Goal: Complete application form

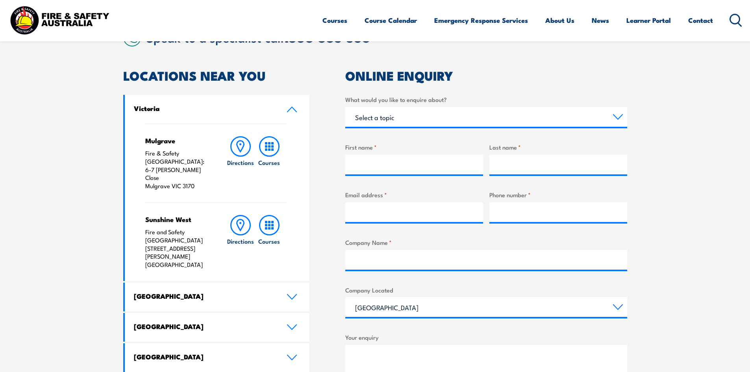
scroll to position [236, 0]
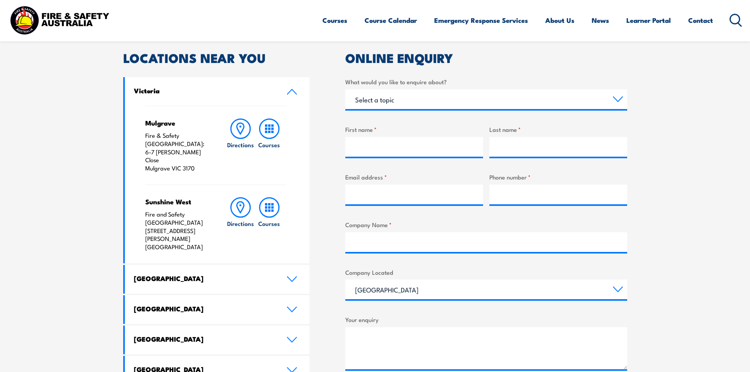
click at [291, 95] on link "Victoria" at bounding box center [217, 91] width 185 height 29
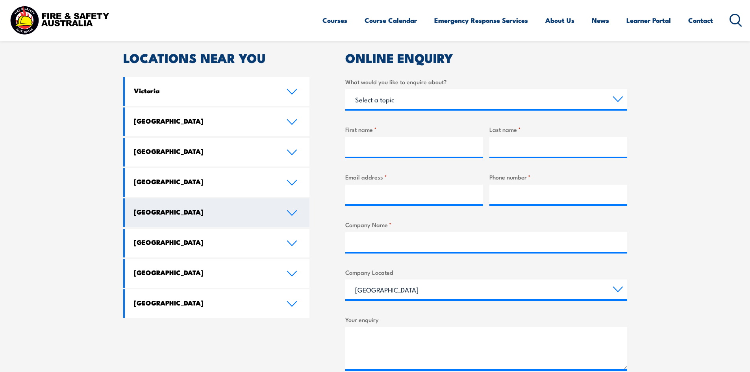
click at [290, 216] on icon at bounding box center [292, 213] width 11 height 6
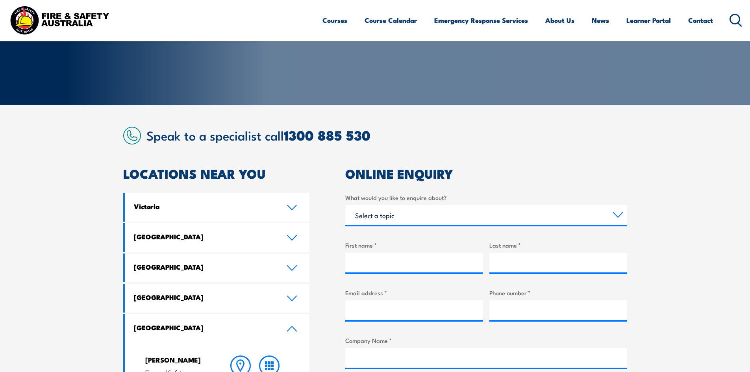
scroll to position [114, 0]
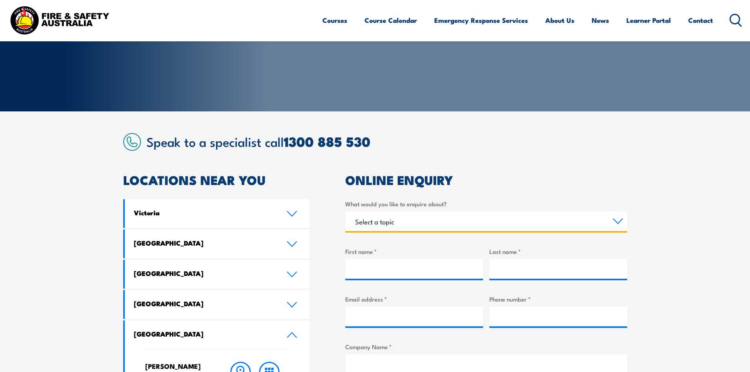
click at [406, 228] on select "Select a topic Training Emergency Response Services General Enquiry" at bounding box center [486, 221] width 282 height 20
select select "Training"
click at [345, 211] on select "Select a topic Training Emergency Response Services General Enquiry" at bounding box center [486, 221] width 282 height 20
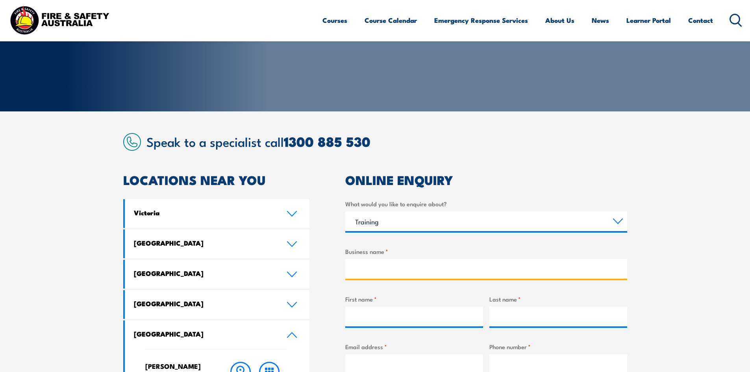
click at [385, 271] on input "Business name *" at bounding box center [486, 269] width 282 height 20
type input "Electro Data and Generation"
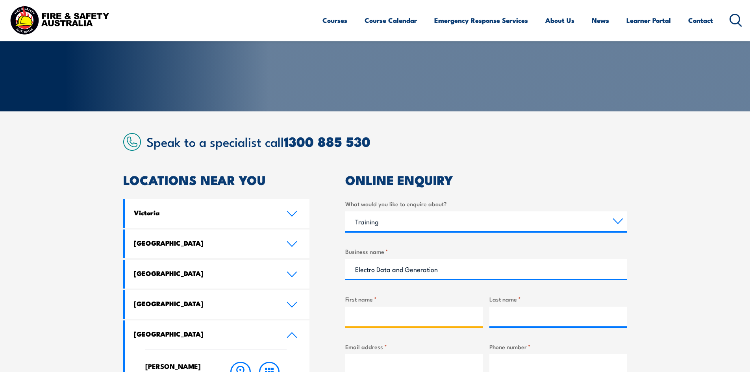
click at [410, 311] on input "First name *" at bounding box center [414, 317] width 138 height 20
type input "Maddi"
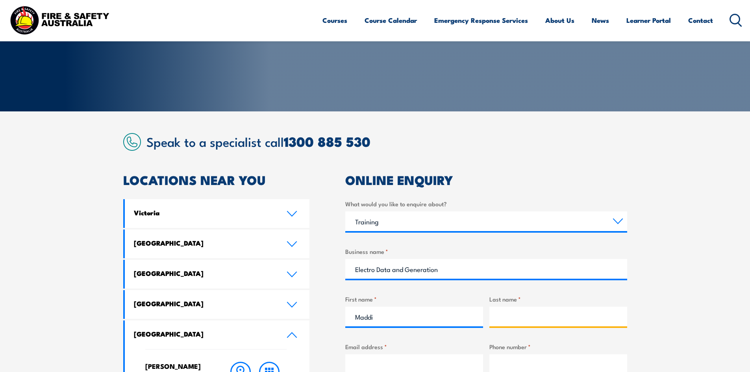
click at [524, 318] on input "Last name *" at bounding box center [558, 317] width 138 height 20
type input "[PERSON_NAME]"
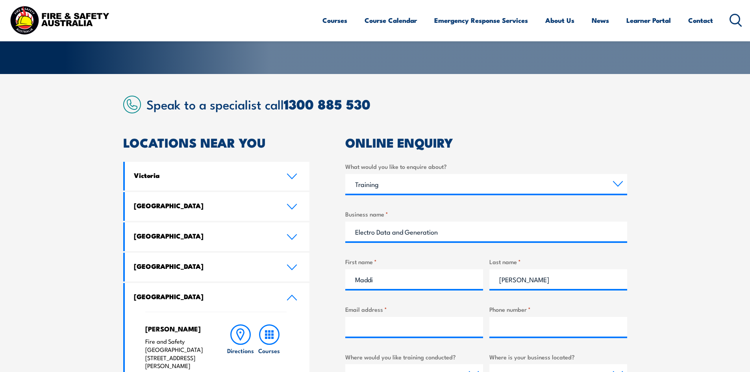
scroll to position [193, 0]
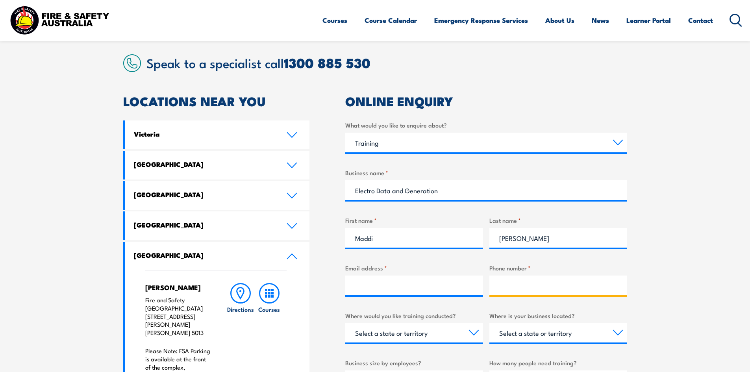
click at [577, 286] on input "Phone number *" at bounding box center [558, 286] width 138 height 20
paste input "0458 715 891"
type input "0458 715 891"
click at [497, 295] on div "0458 715 891" at bounding box center [558, 286] width 138 height 20
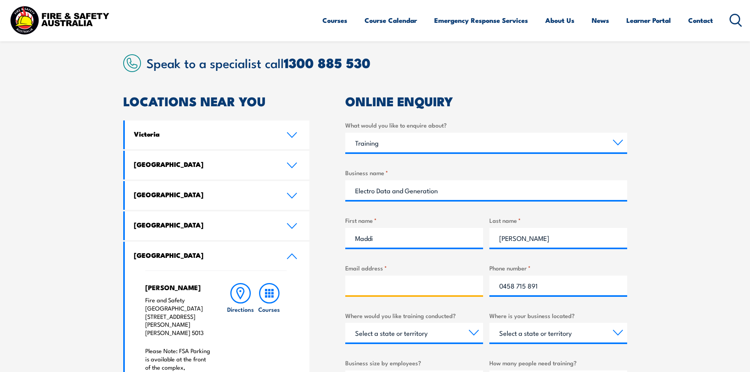
click at [468, 287] on input "Email address *" at bounding box center [414, 286] width 138 height 20
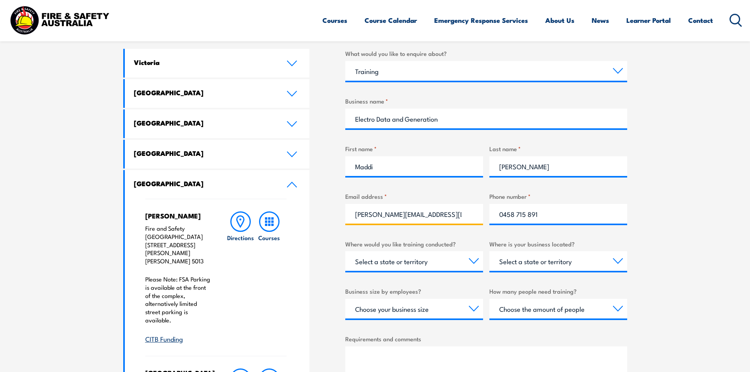
scroll to position [272, 0]
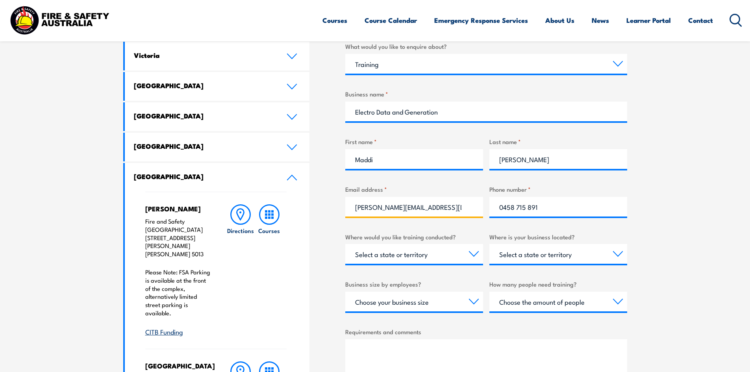
type input "[PERSON_NAME][EMAIL_ADDRESS][DOMAIN_NAME]"
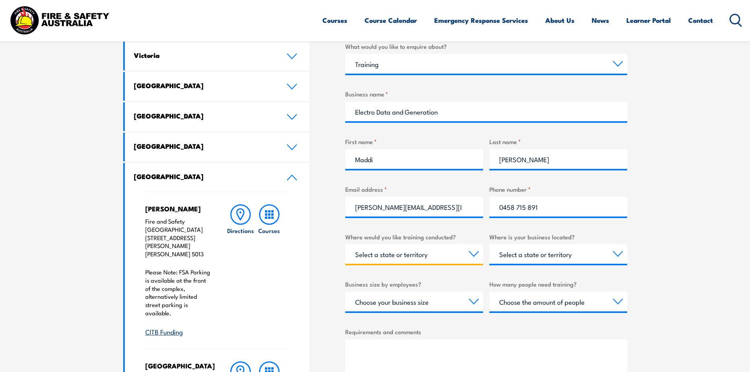
click at [416, 258] on select "Select a state or territory Nationally - multiple locations [GEOGRAPHIC_DATA] […" at bounding box center [414, 254] width 138 height 20
select select "SA"
click at [345, 244] on select "Select a state or territory Nationally - multiple locations [GEOGRAPHIC_DATA] […" at bounding box center [414, 254] width 138 height 20
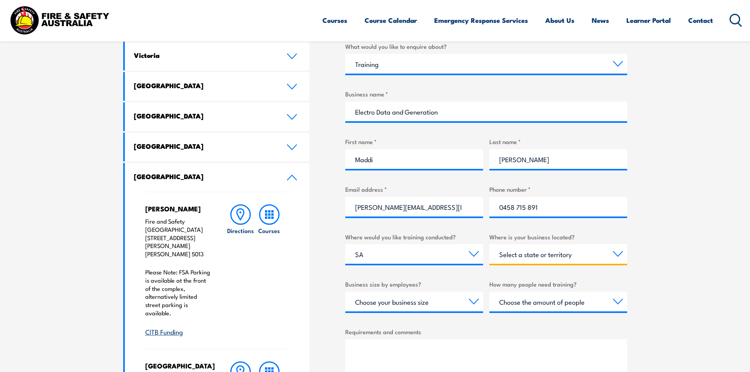
click at [517, 257] on select "Select a state or territory [GEOGRAPHIC_DATA] [GEOGRAPHIC_DATA] [GEOGRAPHIC_DAT…" at bounding box center [558, 254] width 138 height 20
select select "SA"
click at [489, 244] on select "Select a state or territory [GEOGRAPHIC_DATA] [GEOGRAPHIC_DATA] [GEOGRAPHIC_DAT…" at bounding box center [558, 254] width 138 height 20
click at [573, 226] on div "What would you like to enquire about? Select a topic Training Emergency Respons…" at bounding box center [486, 241] width 282 height 398
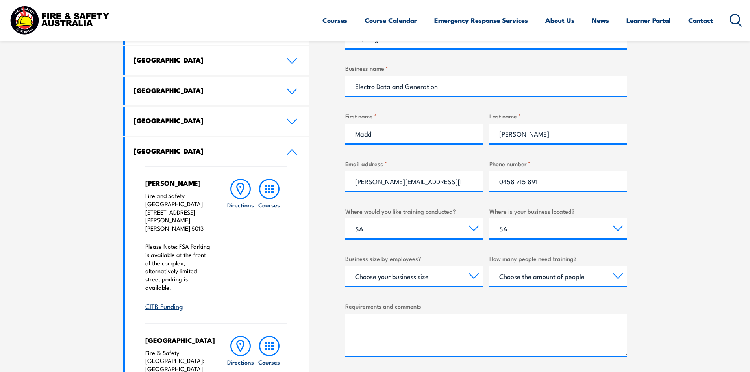
scroll to position [311, 0]
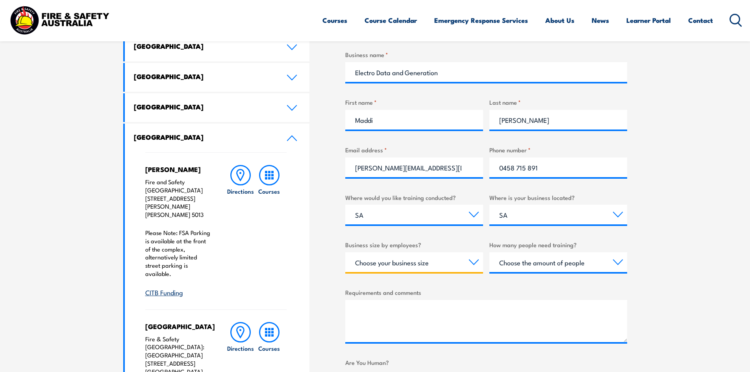
click at [412, 263] on select "Choose your business size 1 to 19 20 to 199 200+" at bounding box center [414, 262] width 138 height 20
select select "20 to 199"
click at [345, 252] on select "Choose your business size 1 to 19 20 to 199 200+" at bounding box center [414, 262] width 138 height 20
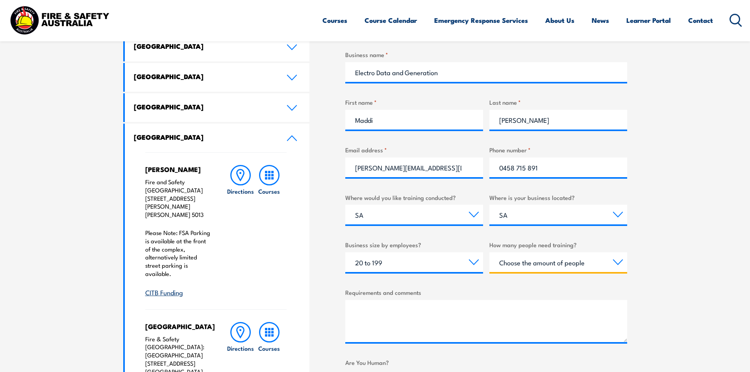
click at [533, 266] on select "Choose the amount of people 1 to 4 5 to 19 20+" at bounding box center [558, 262] width 138 height 20
click at [480, 285] on div "What would you like to enquire about? Select a topic Training Emergency Respons…" at bounding box center [486, 201] width 282 height 398
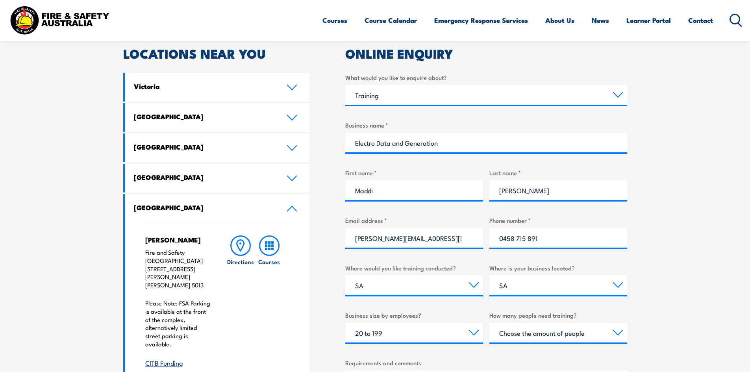
scroll to position [154, 0]
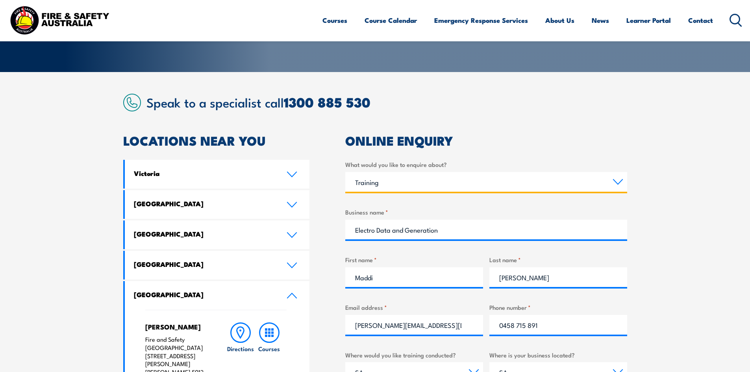
click at [404, 177] on select "Select a topic Training Emergency Response Services General Enquiry" at bounding box center [486, 182] width 282 height 20
select select "General Enquiry"
click at [345, 172] on select "Select a topic Training Emergency Response Services General Enquiry" at bounding box center [486, 182] width 282 height 20
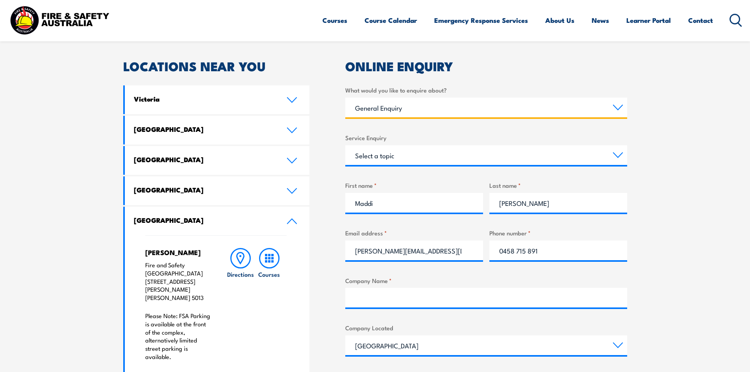
scroll to position [311, 0]
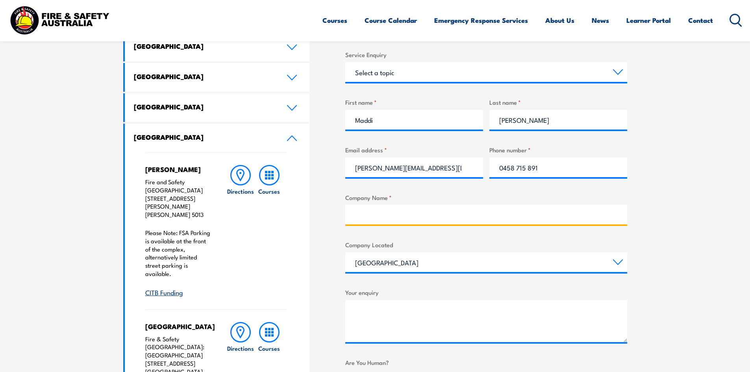
click at [375, 220] on input "Company Name *" at bounding box center [486, 215] width 282 height 20
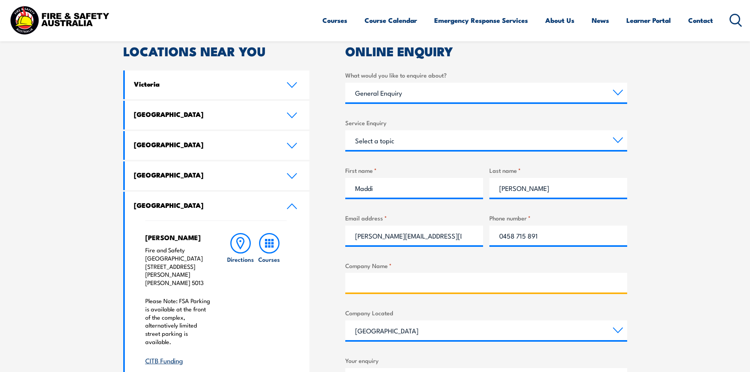
scroll to position [232, 0]
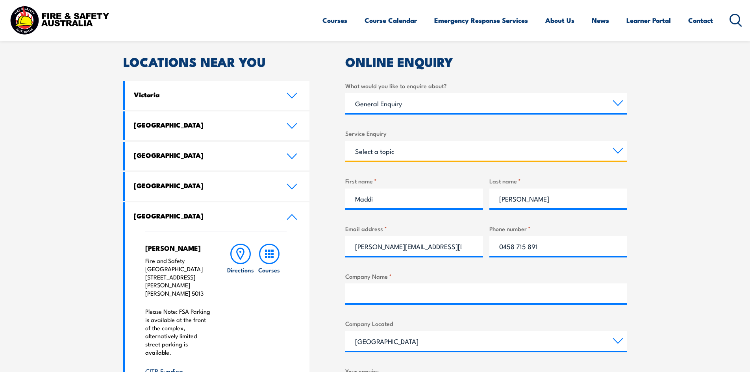
click at [395, 148] on select "Select a topic Assistance in completing an online enrolment booking Request a c…" at bounding box center [486, 151] width 282 height 20
click at [395, 151] on select "Select a topic Assistance in completing an online enrolment booking Request a c…" at bounding box center [486, 151] width 282 height 20
select select "Request a copy of a certificate"
click at [345, 141] on select "Select a topic Assistance in completing an online enrolment booking Request a c…" at bounding box center [486, 151] width 282 height 20
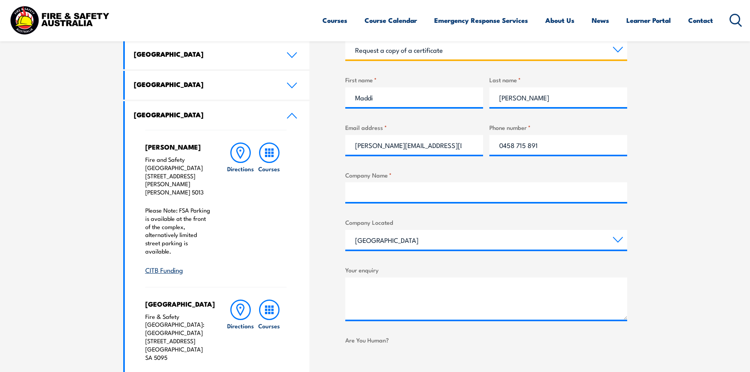
scroll to position [350, 0]
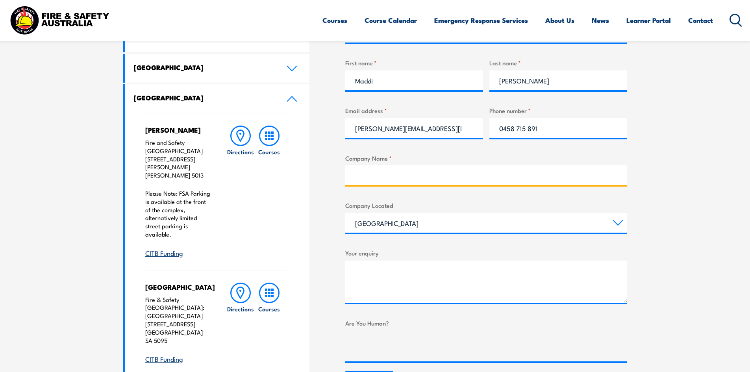
click at [376, 174] on input "Company Name *" at bounding box center [486, 175] width 282 height 20
type input "Electro Data and Generation"
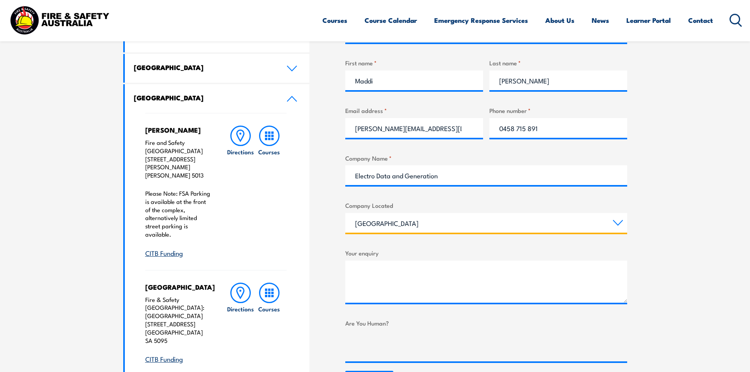
click at [385, 226] on select "[GEOGRAPHIC_DATA] [GEOGRAPHIC_DATA] [GEOGRAPHIC_DATA] [GEOGRAPHIC_DATA] [GEOGRA…" at bounding box center [486, 223] width 282 height 20
select select "[GEOGRAPHIC_DATA]"
click at [345, 213] on select "[GEOGRAPHIC_DATA] [GEOGRAPHIC_DATA] [GEOGRAPHIC_DATA] [GEOGRAPHIC_DATA] [GEOGRA…" at bounding box center [486, 223] width 282 height 20
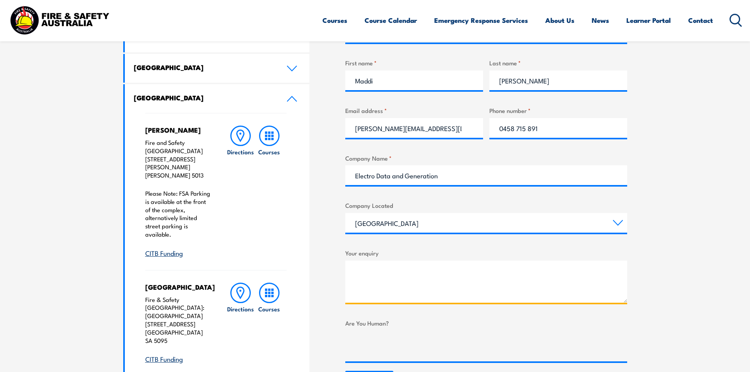
click at [393, 273] on textarea "Your enquiry" at bounding box center [486, 282] width 282 height 42
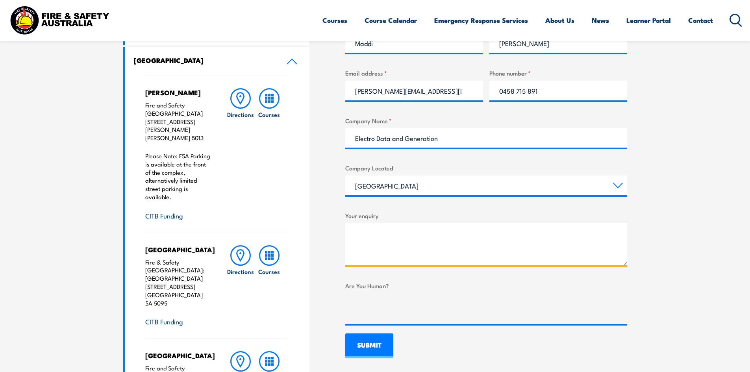
scroll to position [390, 0]
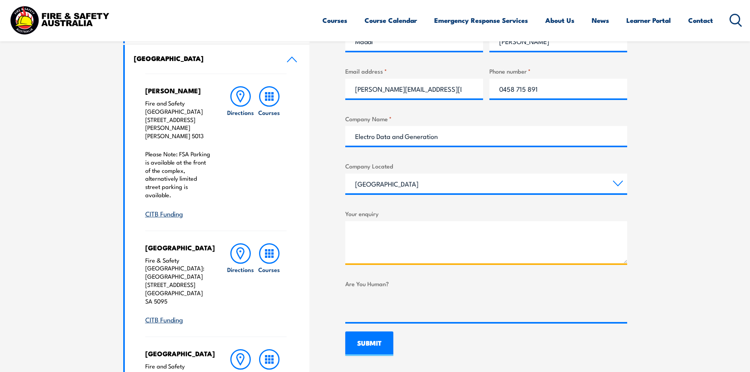
click at [405, 228] on textarea "Your enquiry" at bounding box center [486, 242] width 282 height 42
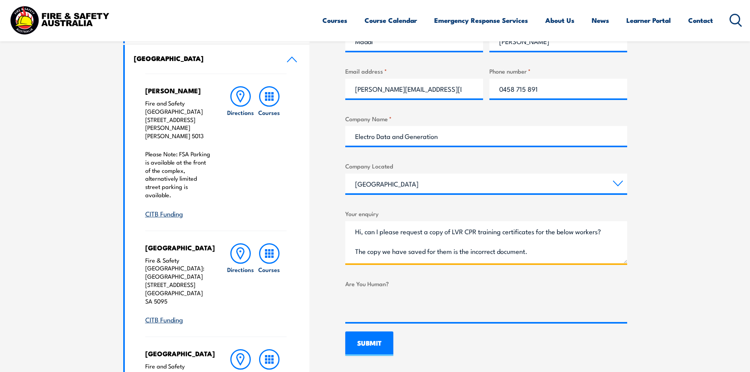
click at [571, 248] on textarea "Hi, can I please request a copy of LVR CPR training certificates for the below …" at bounding box center [486, 242] width 282 height 42
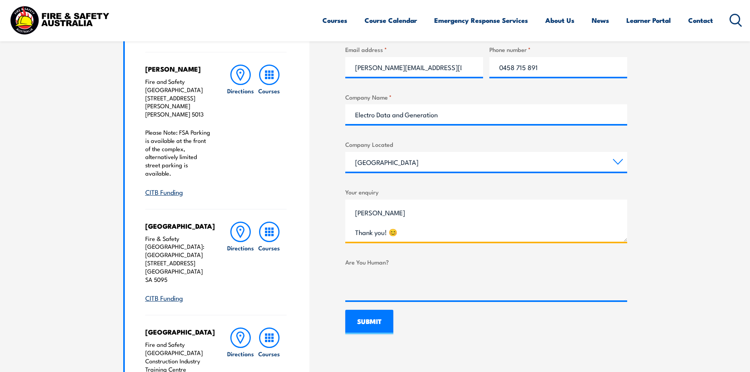
scroll to position [429, 0]
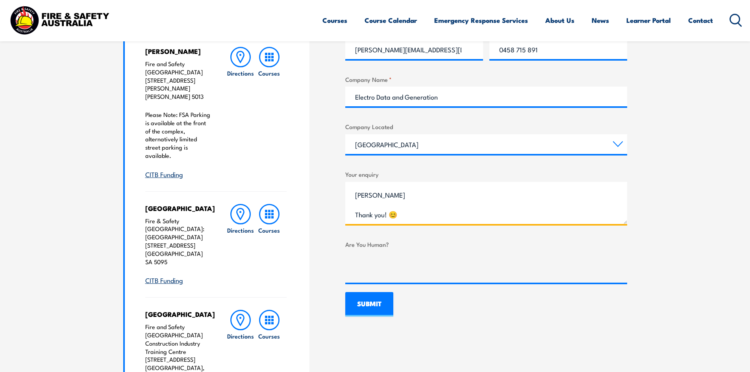
type textarea "Hi, can I please request a copy of LVR CPR training certificates for the below …"
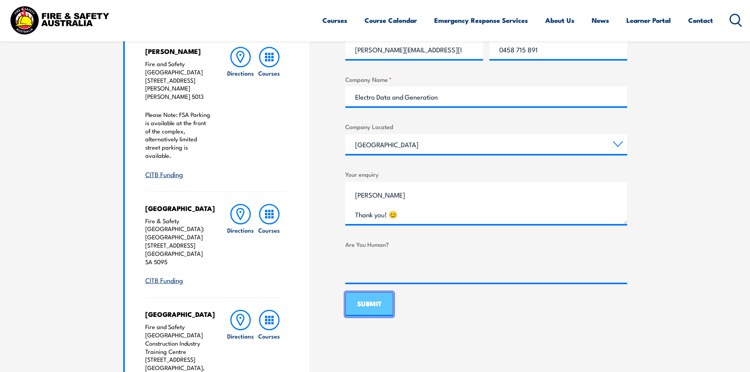
click at [375, 313] on input "SUBMIT" at bounding box center [369, 304] width 48 height 24
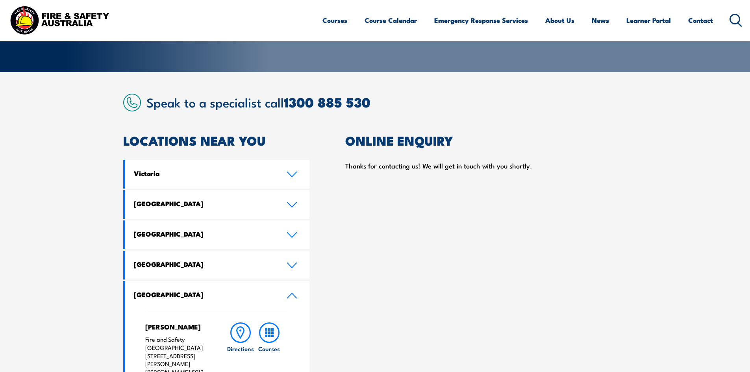
scroll to position [0, 0]
